Goal: Information Seeking & Learning: Learn about a topic

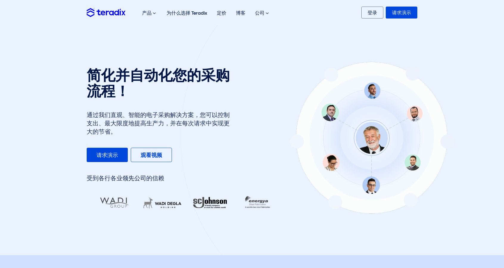
click at [280, 86] on div at bounding box center [372, 137] width 384 height 380
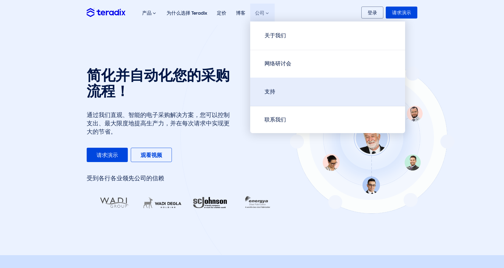
click at [295, 84] on link "支持" at bounding box center [327, 92] width 155 height 29
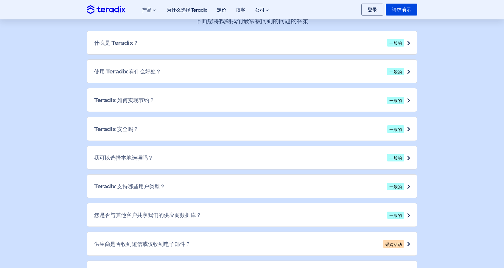
scroll to position [328, 0]
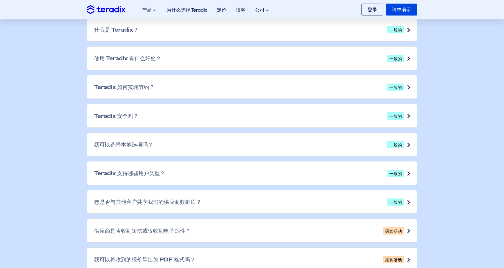
click at [304, 92] on div "Teradix 如何实现节约？ 一般的" at bounding box center [252, 86] width 330 height 23
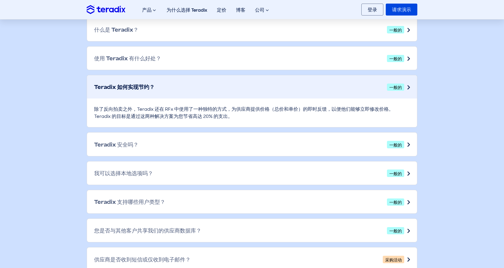
drag, startPoint x: 271, startPoint y: 113, endPoint x: 295, endPoint y: 116, distance: 24.6
click at [295, 116] on div "除了反向拍卖之外，Teradix 还在 RFx 中使用了一种独特的方式，为供应商提供价格（总价和单价）的即时反馈，以便他们能够立即修改价格。Teradix 的…" at bounding box center [252, 112] width 330 height 29
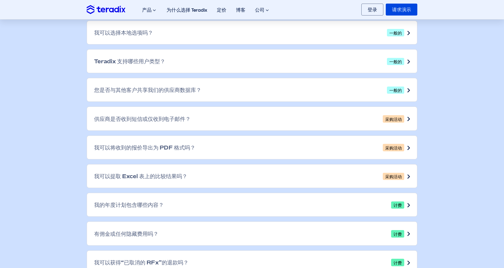
scroll to position [477, 0]
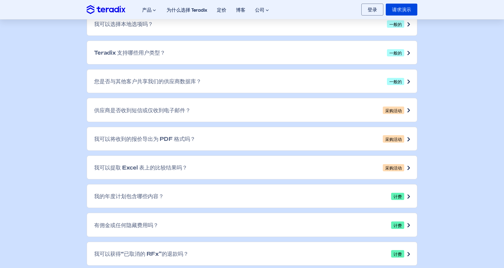
click at [303, 83] on div "您是否与其他客户共享我们的供应商数据库？ 一般的" at bounding box center [252, 80] width 330 height 23
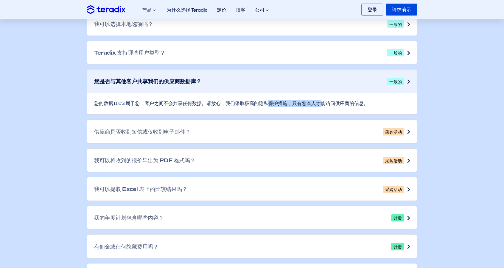
drag, startPoint x: 256, startPoint y: 109, endPoint x: 262, endPoint y: 110, distance: 6.0
click at [262, 110] on div "您的数据100%属于您，客户之间不会共享任何数据。请放心，我们采取极高的隐私保护措施，只有您本人才能访问供应商的信息。" at bounding box center [252, 103] width 330 height 21
drag, startPoint x: 290, startPoint y: 107, endPoint x: 297, endPoint y: 112, distance: 8.4
click at [297, 112] on div "您的数据100%属于您，客户之间不会共享任何数据。请放心，我们采取极高的隐私保护措施，只有您本人才能访问供应商的信息。" at bounding box center [252, 103] width 330 height 21
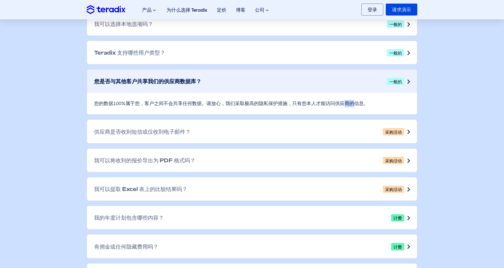
click at [296, 106] on font "您的数据100%属于您，客户之间不会共享任何数据。请放心，我们采取极高的隐私保护措施，只有您本人才能访问供应商的信息。" at bounding box center [231, 103] width 275 height 6
drag, startPoint x: 295, startPoint y: 107, endPoint x: 304, endPoint y: 112, distance: 10.0
click at [304, 112] on div "您的数据100%属于您，客户之间不会共享任何数据。请放心，我们采取极高的隐私保护措施，只有您本人才能访问供应商的信息。" at bounding box center [252, 103] width 330 height 21
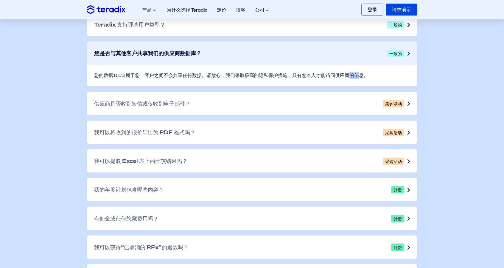
scroll to position [507, 0]
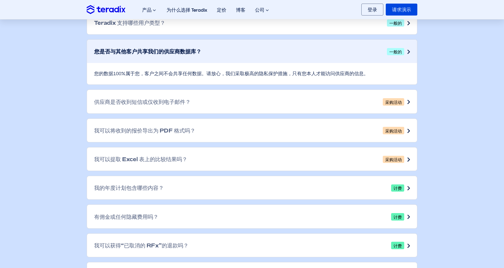
click at [293, 104] on div "供应商是否收到短信或仅收到电子邮件？ 采购活动" at bounding box center [252, 101] width 330 height 23
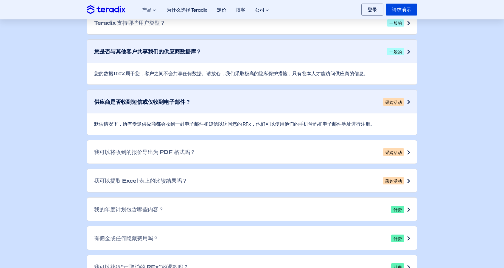
drag, startPoint x: 258, startPoint y: 124, endPoint x: 349, endPoint y: 126, distance: 91.6
click at [349, 126] on font "默认情况下，所有受邀供应商都会收到一封电子邮件和短信以访问您的 RFx，他们可以使用他们的手机号码和电子邮件地址进行注册。" at bounding box center [234, 124] width 281 height 6
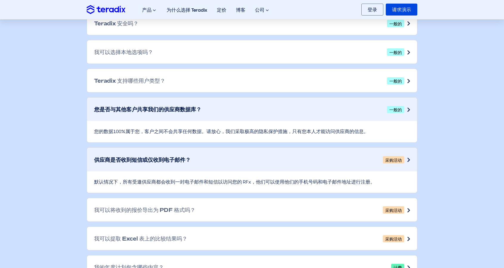
scroll to position [447, 0]
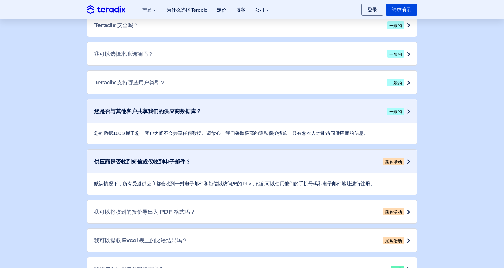
click at [284, 78] on div "Teradix 支持哪些用户类型？ 一般的" at bounding box center [252, 82] width 330 height 23
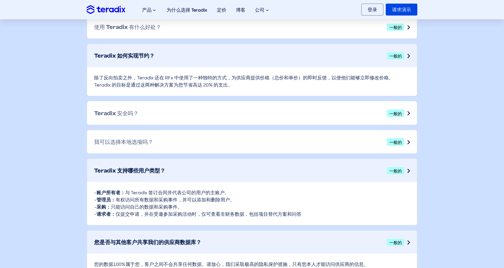
scroll to position [358, 0]
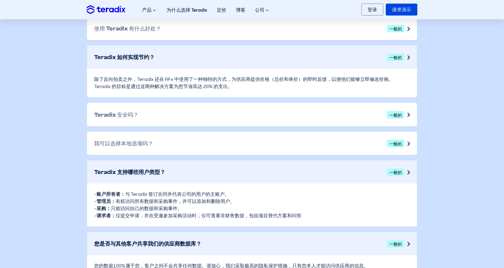
click at [174, 115] on div "Teradix 安全吗？ 一般的" at bounding box center [252, 114] width 330 height 23
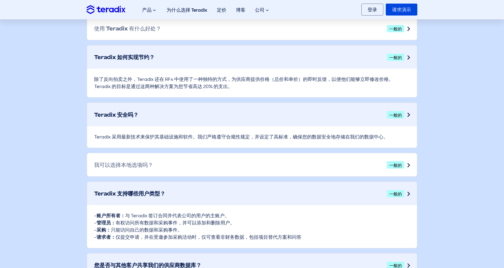
click at [259, 173] on div "我可以选择本地选项吗？ 一般的" at bounding box center [252, 164] width 330 height 23
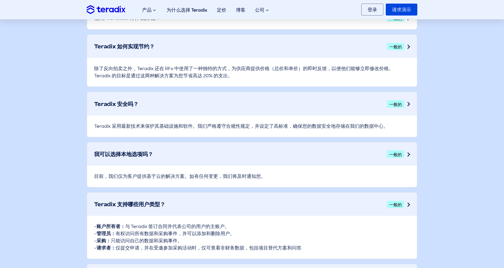
scroll to position [388, 0]
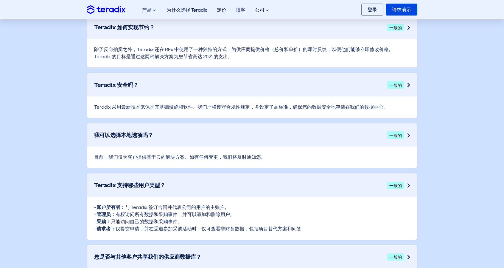
drag, startPoint x: 197, startPoint y: 158, endPoint x: 262, endPoint y: 160, distance: 64.4
click at [261, 161] on div "目前，我们仅为客户提供基于云的解决方案。如有任何变更，我们将及时通知您。" at bounding box center [252, 156] width 330 height 21
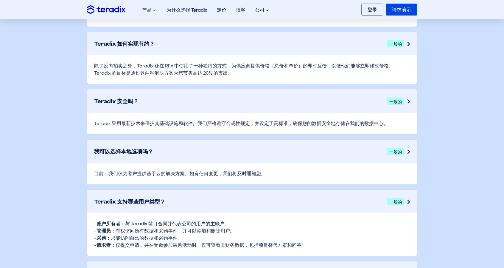
scroll to position [328, 0]
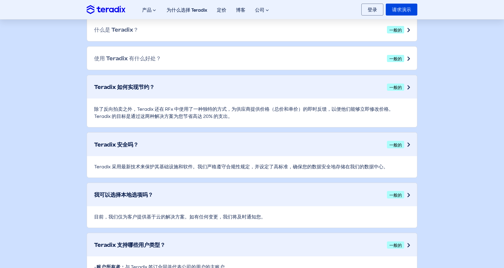
click at [238, 65] on div "使用 Teradix 有什么好处？ 一般的" at bounding box center [252, 58] width 330 height 23
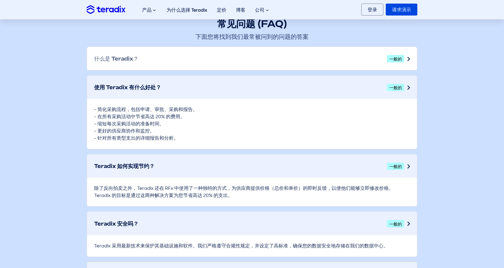
scroll to position [298, 0]
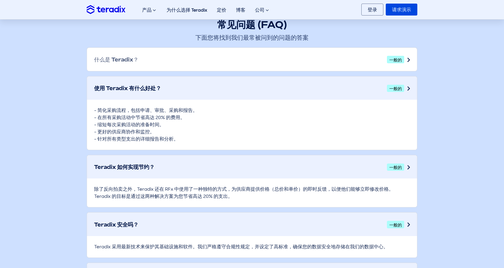
click at [258, 63] on div "什么是 Teradix？ 一般的" at bounding box center [252, 59] width 330 height 23
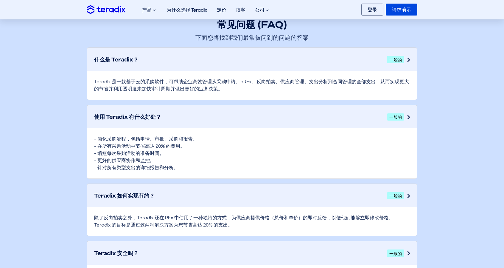
drag, startPoint x: 173, startPoint y: 83, endPoint x: 254, endPoint y: 93, distance: 81.7
click at [254, 93] on div "Teradix 是一款基于云的采购软件，可帮助企业高效管理从采购申请、eRFx、反向拍卖、供应商管理、支出分析到合同管理的全部支出，从而实现更大的节省并利用透…" at bounding box center [252, 85] width 330 height 29
drag, startPoint x: 243, startPoint y: 83, endPoint x: 260, endPoint y: 93, distance: 19.9
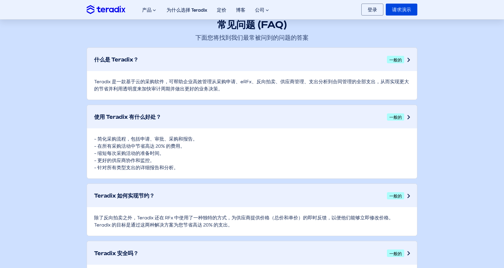
click at [260, 93] on div "Teradix 是一款基于云的采购软件，可帮助企业高效管理从采购申请、eRFx、反向拍卖、供应商管理、支出分析到合同管理的全部支出，从而实现更大的节省并利用透…" at bounding box center [252, 85] width 330 height 29
drag, startPoint x: 258, startPoint y: 82, endPoint x: 266, endPoint y: 92, distance: 12.5
click at [266, 92] on div "Teradix 是一款基于云的采购软件，可帮助企业高效管理从采购申请、eRFx、反向拍卖、供应商管理、支出分析到合同管理的全部支出，从而实现更大的节省并利用透…" at bounding box center [252, 85] width 330 height 29
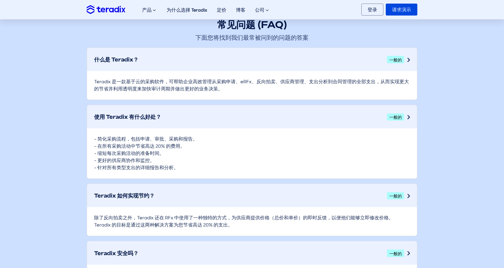
drag, startPoint x: 280, startPoint y: 81, endPoint x: 287, endPoint y: 93, distance: 13.7
click at [287, 93] on div "Teradix 是一款基于云的采购软件，可帮助企业高效管理从采购申请、eRFx、反向拍卖、供应商管理、支出分析到合同管理的全部支出，从而实现更大的节省并利用透…" at bounding box center [252, 85] width 330 height 29
click at [288, 91] on div "Teradix 是一款基于云的采购软件，可帮助企业高效管理从采购申请、eRFx、反向拍卖、供应商管理、支出分析到合同管理的全部支出，从而实现更大的节省并利用透…" at bounding box center [252, 85] width 330 height 29
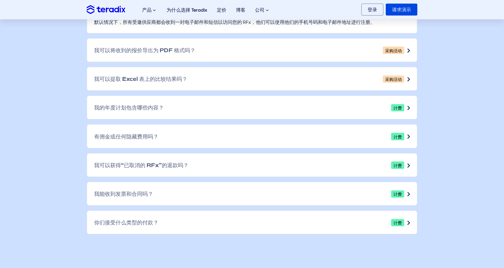
scroll to position [775, 0]
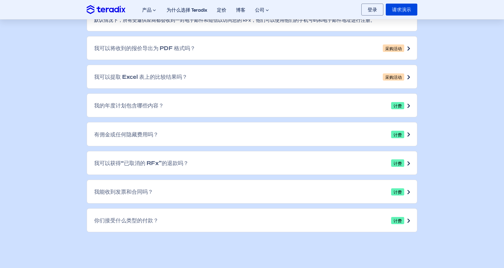
click at [219, 134] on div "有佣金或任何隐藏费用吗？ 计费" at bounding box center [252, 133] width 330 height 23
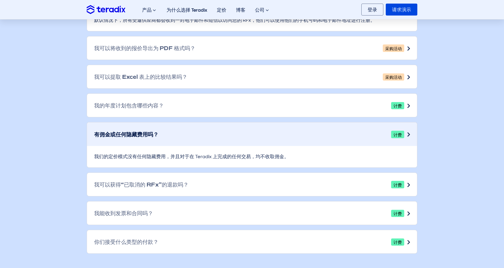
click at [222, 177] on div "我可以获得“已取消的 RFx”的退款吗？ 计费" at bounding box center [252, 184] width 330 height 23
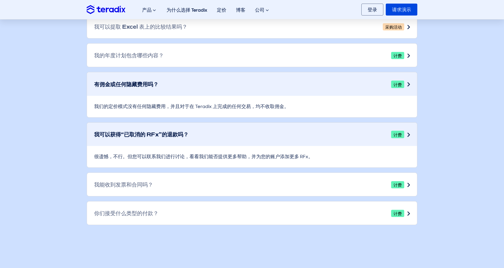
scroll to position [865, 0]
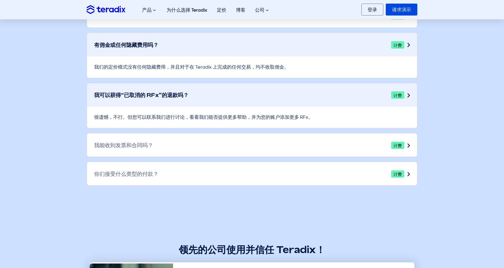
click at [227, 149] on div "我能收到发票和合同吗？ 计费" at bounding box center [252, 144] width 330 height 23
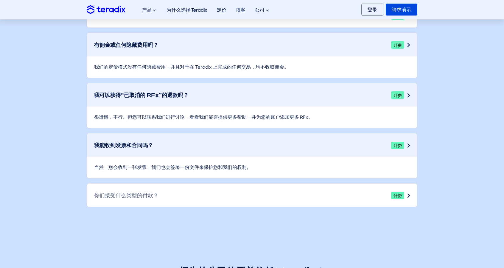
drag, startPoint x: 226, startPoint y: 191, endPoint x: 228, endPoint y: 185, distance: 6.8
click at [227, 191] on div "你们接受什么类型的付款？ 计费" at bounding box center [252, 194] width 330 height 23
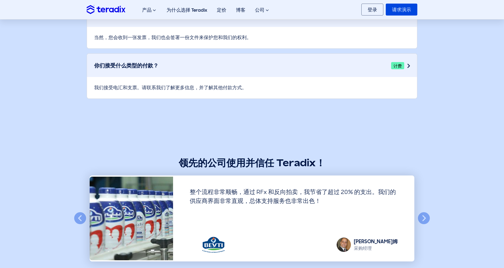
scroll to position [924, 0]
